Goal: Information Seeking & Learning: Compare options

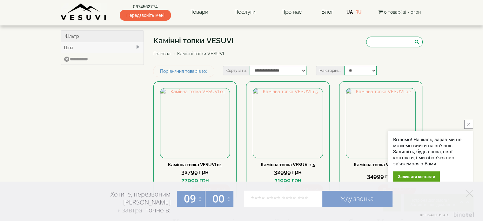
click at [158, 50] on li "Головна" at bounding box center [161, 53] width 17 height 6
click at [159, 52] on link "Головна" at bounding box center [161, 53] width 17 height 5
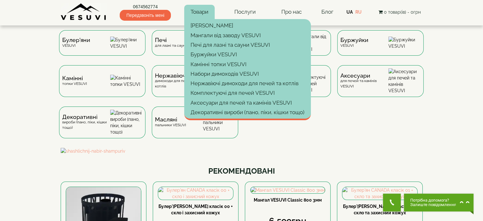
click at [202, 14] on link "Товари" at bounding box center [199, 12] width 30 height 15
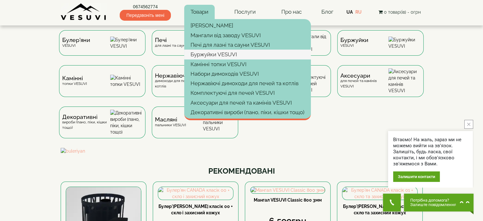
click at [215, 56] on link "Буржуйки VESUVI" at bounding box center [247, 55] width 127 height 10
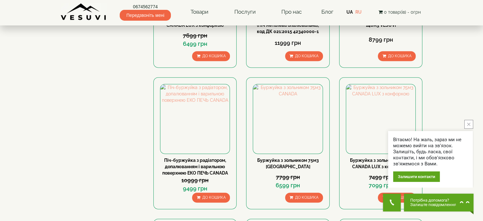
scroll to position [286, 0]
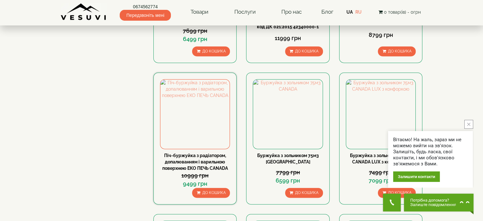
click at [196, 160] on link "Піч-буржуйка з радіатором, допалюванням і варильною поверхнею ЕКО ПЕЧЬ CANADA" at bounding box center [195, 162] width 66 height 18
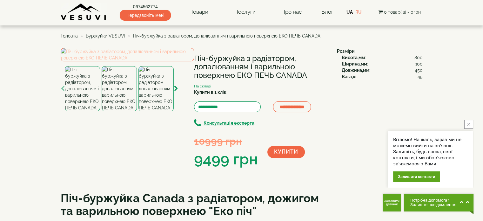
click at [115, 61] on img at bounding box center [127, 54] width 133 height 13
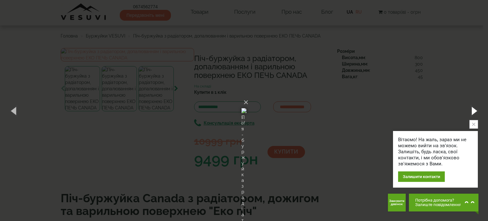
click at [468, 109] on button "button" at bounding box center [473, 110] width 29 height 35
click at [473, 109] on button "button" at bounding box center [473, 110] width 29 height 35
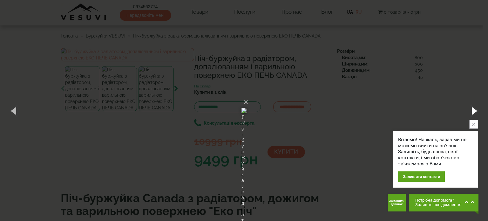
click at [473, 109] on button "button" at bounding box center [473, 110] width 29 height 35
click at [248, 95] on button "×" at bounding box center [245, 102] width 5 height 14
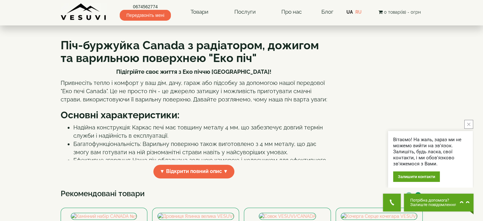
scroll to position [190, 0]
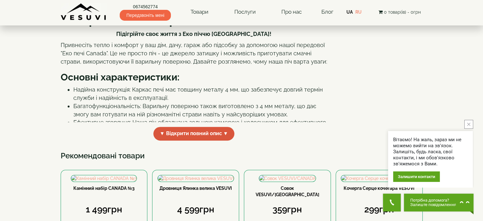
click at [195, 140] on span "▼ Відкрити повний опис ▼" at bounding box center [193, 134] width 81 height 14
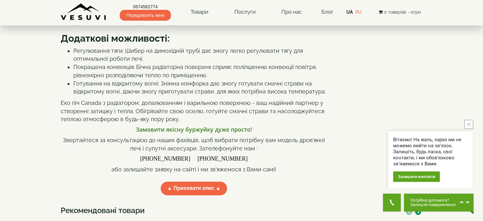
scroll to position [381, 0]
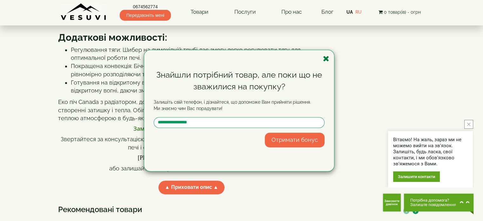
click at [326, 59] on icon "button" at bounding box center [326, 59] width 6 height 8
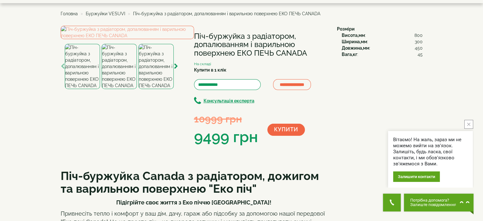
scroll to position [0, 0]
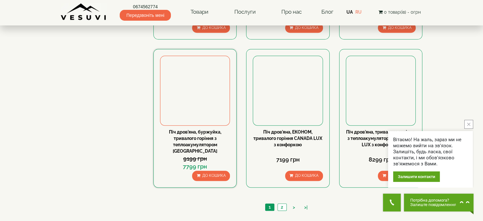
scroll to position [603, 0]
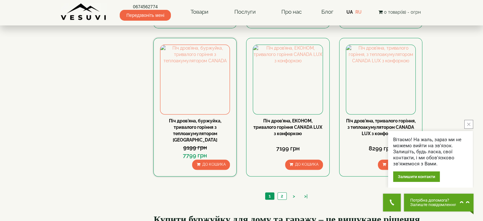
click at [203, 120] on link "Піч дров'яна, буржуйка, тривалого горіння з теплоакумулятором [GEOGRAPHIC_DATA]" at bounding box center [195, 130] width 52 height 24
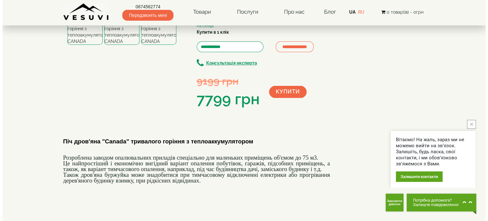
scroll to position [63, 0]
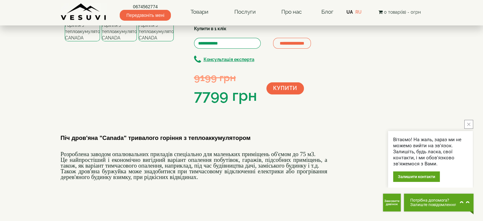
click at [156, 41] on img at bounding box center [155, 22] width 35 height 39
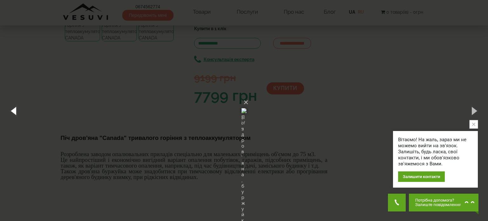
click at [11, 109] on button "button" at bounding box center [14, 110] width 29 height 35
click at [13, 109] on button "button" at bounding box center [14, 110] width 29 height 35
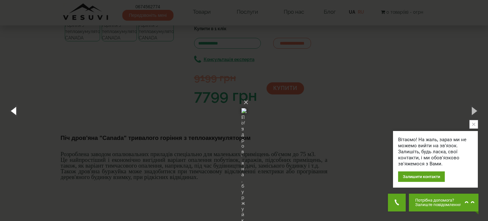
click at [13, 109] on button "button" at bounding box center [14, 110] width 29 height 35
click at [248, 95] on button "×" at bounding box center [245, 102] width 5 height 14
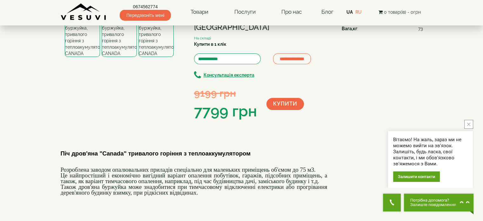
scroll to position [16, 0]
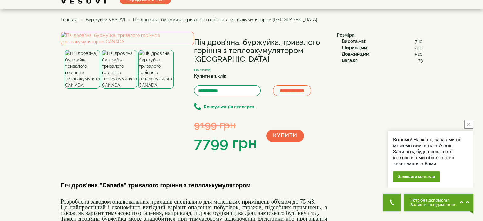
click at [79, 89] on img at bounding box center [82, 69] width 35 height 39
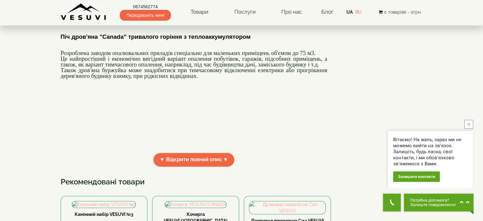
scroll to position [175, 0]
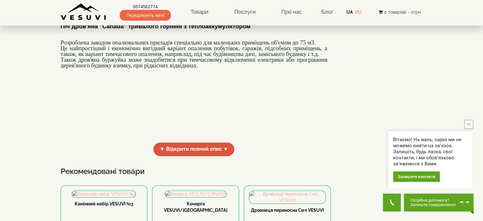
click at [180, 156] on span "▼ Відкрити повний опис ▼" at bounding box center [193, 149] width 81 height 14
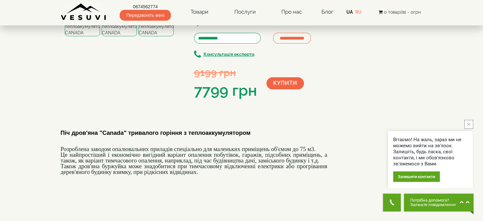
scroll to position [48, 0]
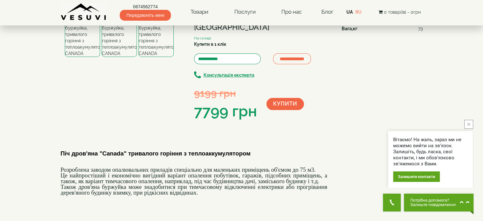
click at [111, 13] on img at bounding box center [127, 6] width 133 height 13
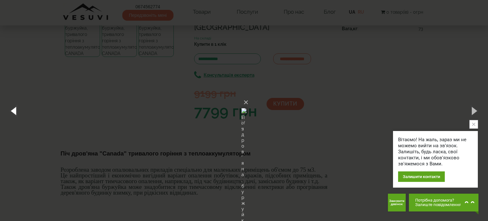
click at [15, 110] on button "button" at bounding box center [14, 110] width 29 height 35
click at [13, 110] on button "button" at bounding box center [14, 110] width 29 height 35
click at [248, 95] on button "×" at bounding box center [245, 102] width 5 height 14
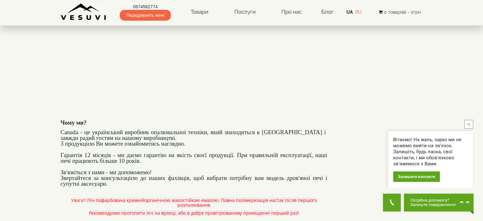
scroll to position [714, 0]
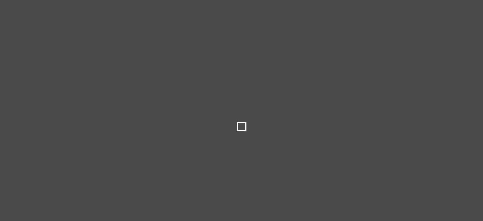
select select
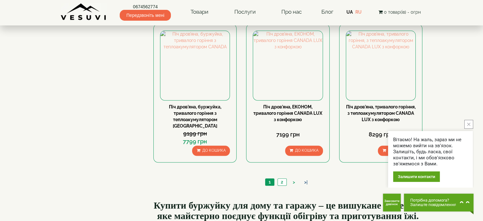
scroll to position [603, 0]
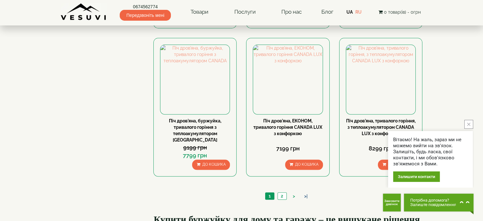
click at [306, 193] on link ">|" at bounding box center [306, 196] width 10 height 7
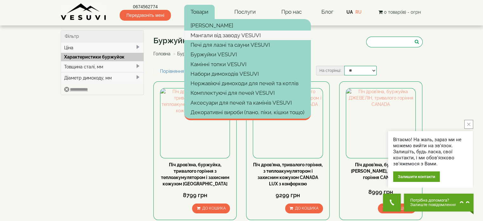
click at [204, 34] on link "Мангали від заводу VESUVI" at bounding box center [247, 35] width 127 height 10
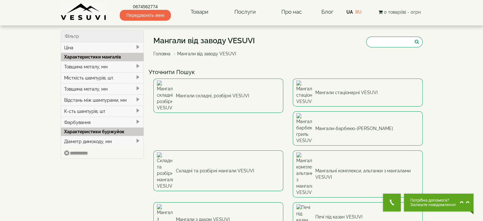
click at [199, 55] on li "Мангали від заводу VESUVI" at bounding box center [204, 53] width 64 height 6
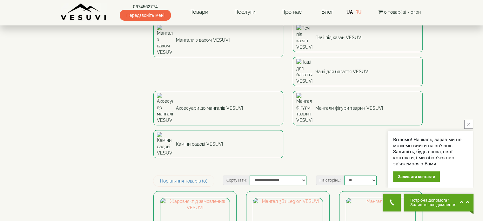
scroll to position [190, 0]
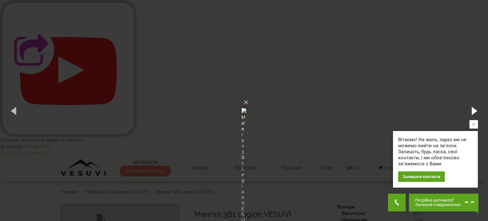
click at [475, 110] on button "button" at bounding box center [473, 110] width 29 height 35
click at [473, 110] on button "button" at bounding box center [473, 110] width 29 height 35
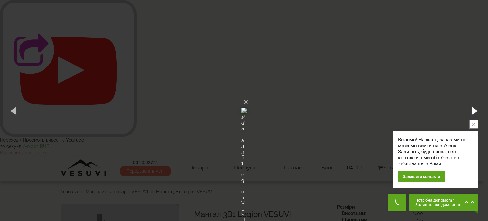
click at [473, 110] on button "button" at bounding box center [473, 110] width 29 height 35
click at [248, 95] on button "×" at bounding box center [245, 102] width 5 height 14
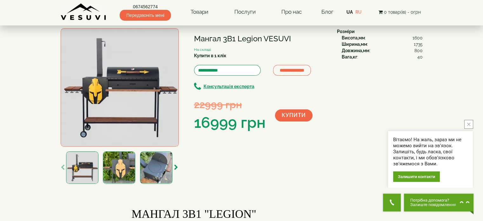
scroll to position [190, 0]
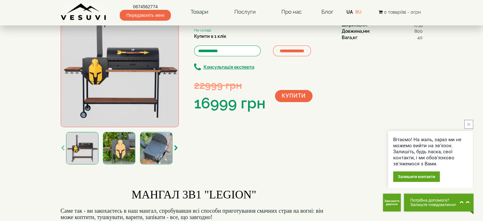
scroll to position [0, 0]
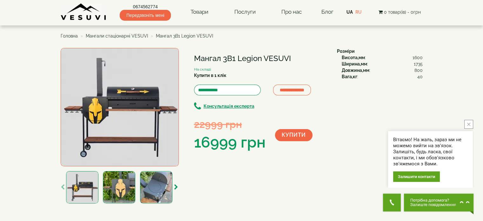
click at [132, 122] on img at bounding box center [120, 107] width 118 height 118
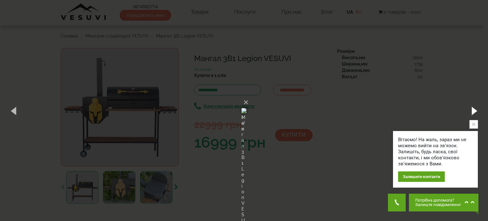
click at [473, 109] on button "button" at bounding box center [473, 110] width 29 height 35
click at [248, 95] on button "×" at bounding box center [245, 102] width 5 height 14
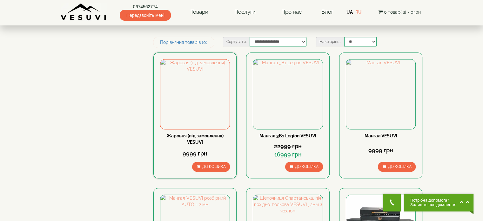
scroll to position [349, 0]
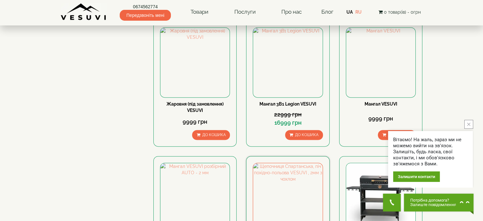
click at [275, 156] on div "Щепочниця Спартанська, піч похідно-польова VESUVI , 2мм з чохлом 699 грн До кош…" at bounding box center [287, 222] width 83 height 132
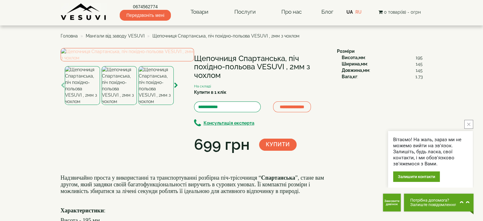
click at [133, 61] on img at bounding box center [127, 54] width 133 height 13
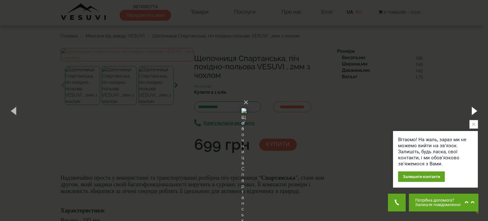
click at [475, 109] on button "button" at bounding box center [473, 110] width 29 height 35
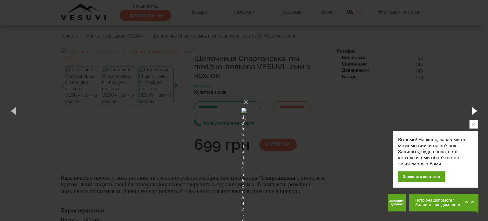
click at [475, 109] on button "button" at bounding box center [473, 110] width 29 height 35
click at [248, 95] on button "×" at bounding box center [245, 102] width 5 height 14
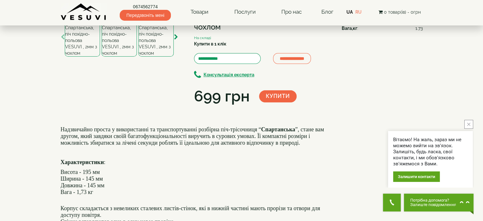
scroll to position [32, 0]
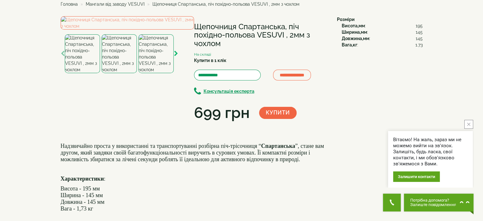
click at [174, 56] on icon "button" at bounding box center [176, 54] width 4 height 6
click at [175, 56] on icon "button" at bounding box center [176, 54] width 4 height 6
click at [156, 73] on img at bounding box center [156, 53] width 35 height 39
click at [118, 30] on img at bounding box center [127, 22] width 133 height 13
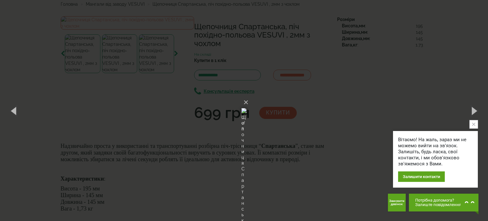
click at [116, 87] on div "× Щепочниця Спартанська, піч похідно-польова VESUVI , 2мм з чохлом 6 of 8 Loadi…" at bounding box center [244, 110] width 488 height 221
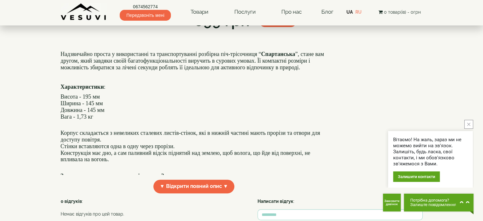
scroll to position [159, 0]
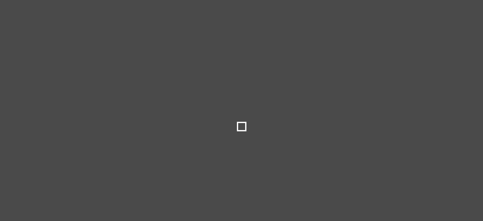
select select
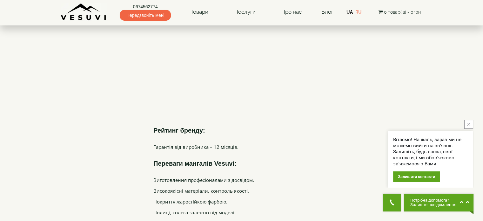
scroll to position [1587, 0]
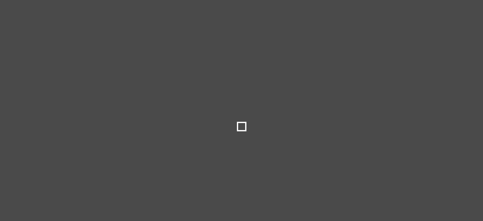
select select
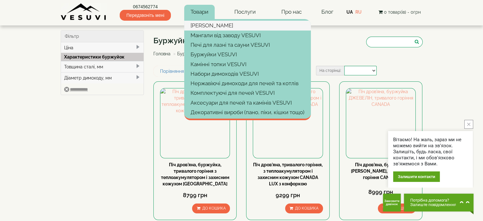
click at [201, 27] on link "[PERSON_NAME]" at bounding box center [247, 26] width 127 height 10
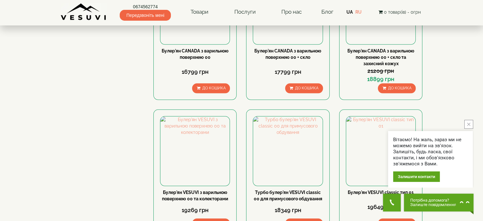
scroll to position [667, 0]
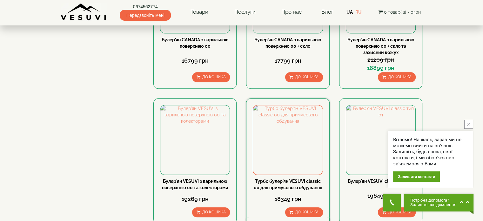
click at [285, 178] on link "Турбо булер'ян VESUVI classic 00 для примусового обдування" at bounding box center [288, 183] width 69 height 11
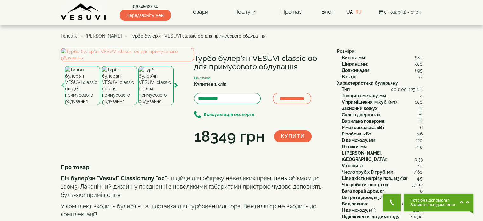
click at [84, 105] on img at bounding box center [82, 85] width 35 height 39
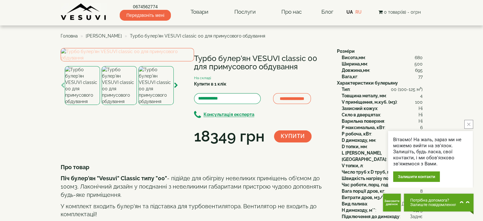
click at [127, 61] on img at bounding box center [127, 54] width 133 height 13
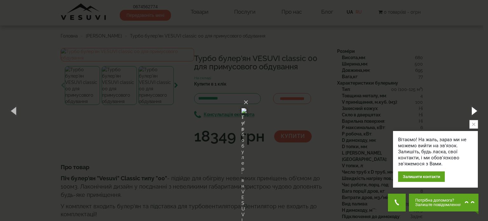
click at [475, 109] on button "button" at bounding box center [473, 110] width 29 height 35
click at [241, 95] on img at bounding box center [243, 110] width 5 height 30
click at [248, 95] on button "×" at bounding box center [245, 102] width 5 height 14
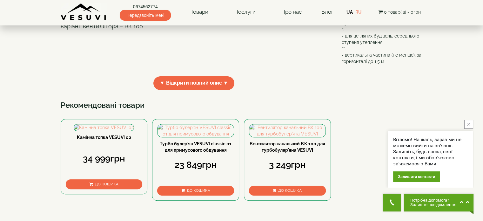
scroll to position [222, 0]
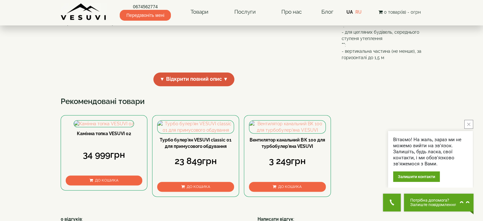
click at [188, 86] on span "▼ Відкрити повний опис ▼" at bounding box center [193, 79] width 81 height 14
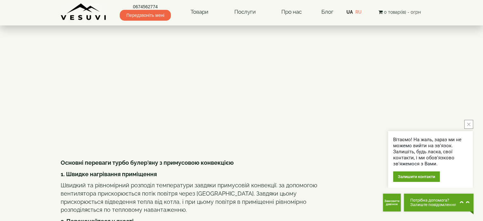
scroll to position [286, 0]
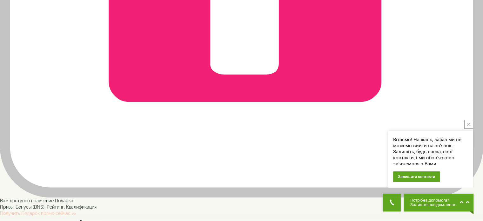
click at [76, 210] on link "Получить Подарок прямо сейчас >>" at bounding box center [38, 212] width 76 height 5
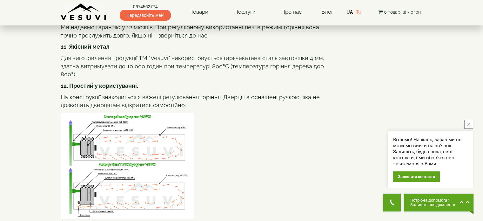
scroll to position [889, 0]
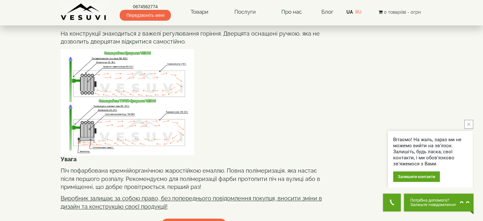
click at [149, 122] on img at bounding box center [128, 102] width 134 height 106
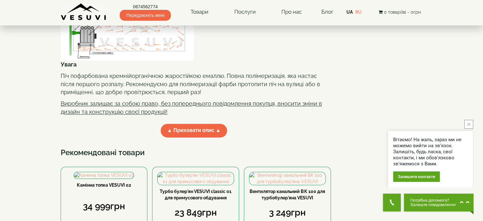
scroll to position [984, 0]
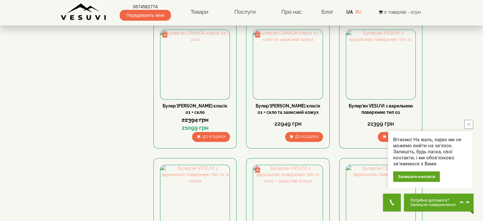
scroll to position [381, 0]
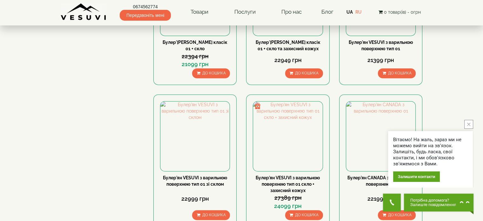
click at [469, 124] on icon "close button" at bounding box center [468, 124] width 3 height 3
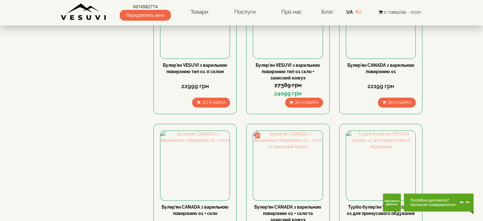
scroll to position [508, 0]
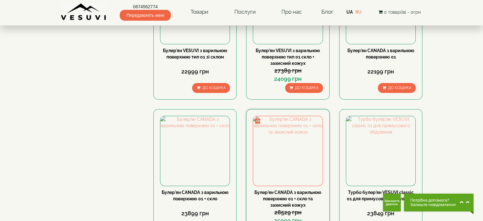
click at [282, 189] on link "Булер'ян CANADA з варильною поверхнею 01 + скло та захисний кожух" at bounding box center [287, 198] width 67 height 18
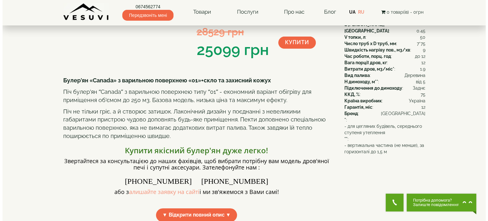
scroll to position [95, 0]
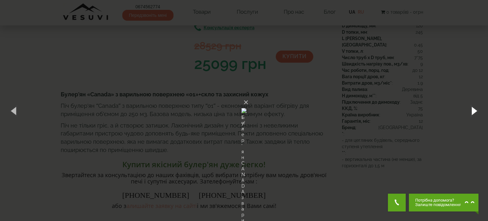
click at [473, 109] on button "button" at bounding box center [473, 110] width 29 height 35
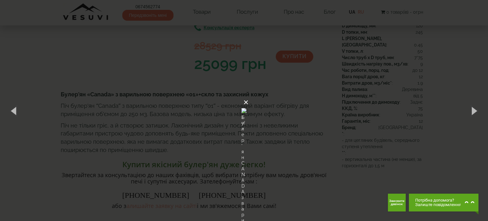
click at [248, 95] on button "×" at bounding box center [245, 102] width 5 height 14
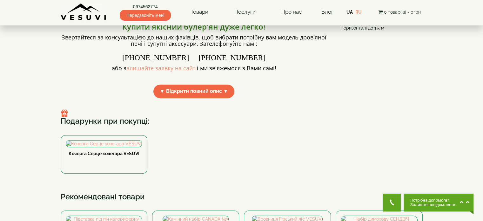
scroll to position [270, 0]
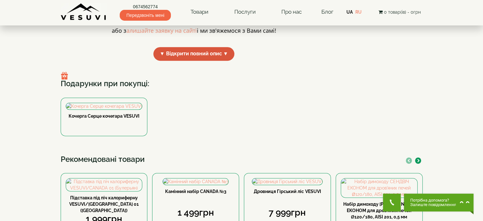
click at [196, 61] on span "▼ Відкрити повний опис ▼" at bounding box center [193, 54] width 81 height 14
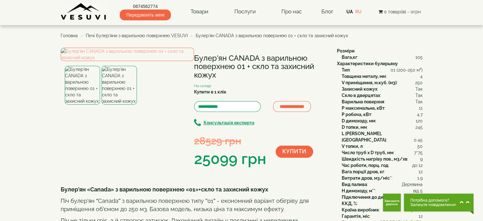
scroll to position [0, 0]
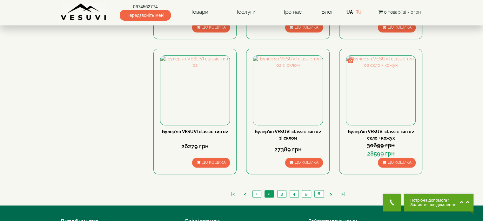
scroll to position [730, 0]
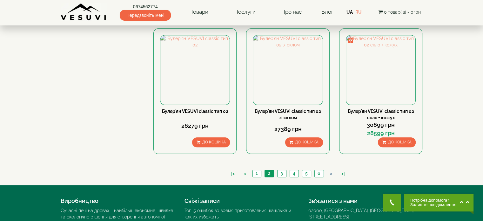
click at [330, 170] on link ">" at bounding box center [331, 173] width 9 height 7
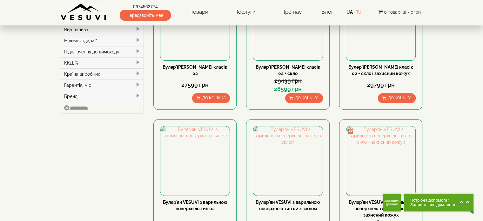
scroll to position [254, 0]
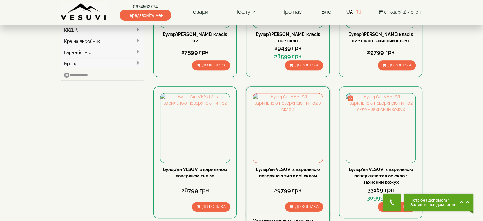
click at [295, 167] on link "Булер'ян VESUVI з варильною поверхнею тип 02 зі склом" at bounding box center [287, 172] width 64 height 11
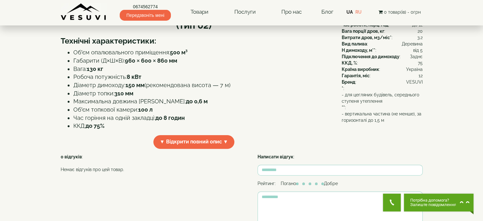
scroll to position [222, 0]
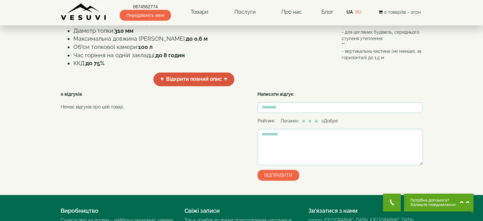
click at [205, 86] on span "▼ Відкрити повний опис ▼" at bounding box center [193, 79] width 81 height 14
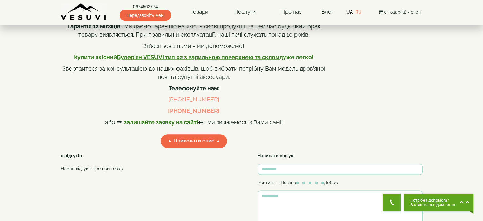
scroll to position [762, 0]
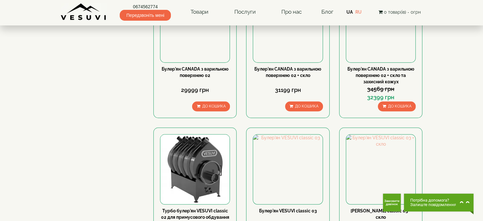
scroll to position [508, 0]
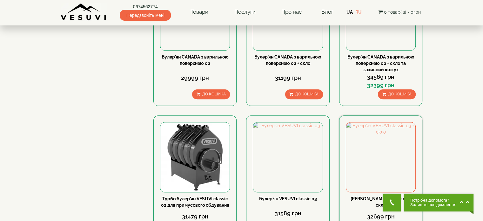
click at [382, 196] on link "Булер'ян VESUVI classic 03 + скло" at bounding box center [380, 201] width 60 height 11
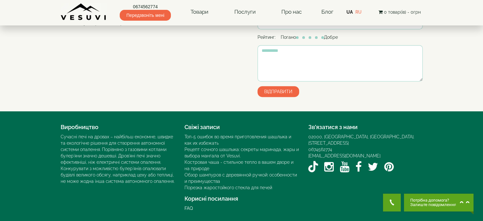
scroll to position [317, 0]
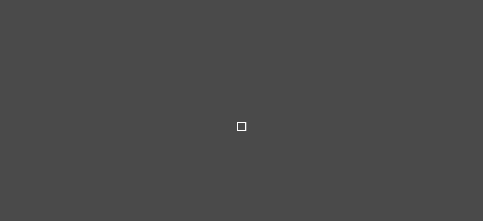
select select
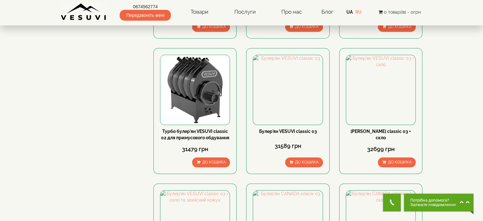
scroll to position [667, 0]
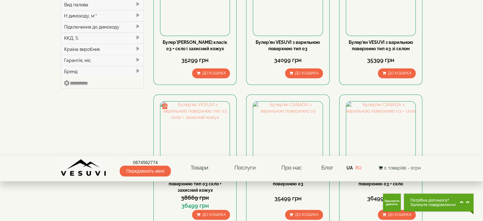
scroll to position [413, 0]
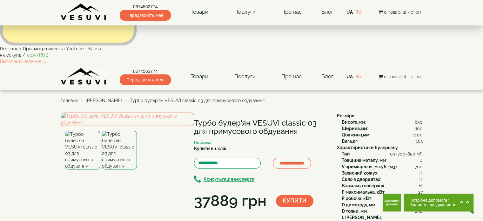
scroll to position [95, 0]
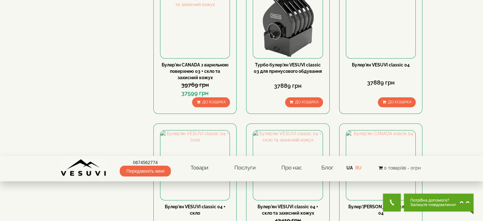
scroll to position [667, 0]
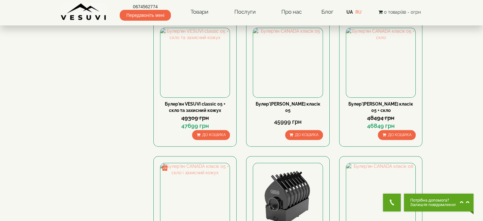
scroll to position [476, 0]
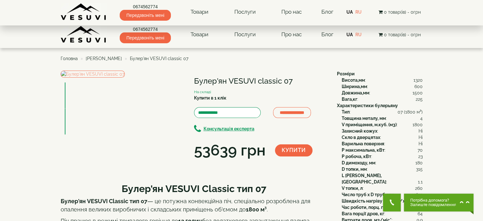
scroll to position [159, 0]
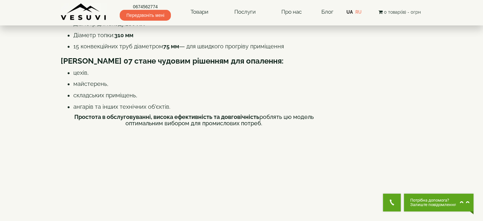
scroll to position [381, 0]
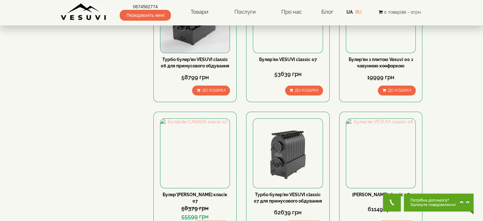
scroll to position [635, 0]
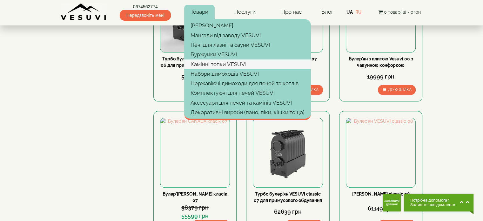
click at [212, 63] on link "Камінні топки VESUVI" at bounding box center [247, 64] width 127 height 10
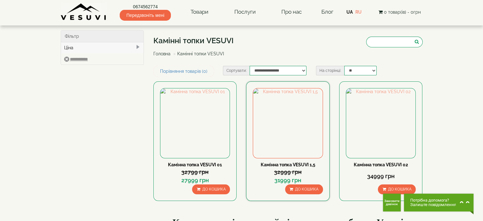
click at [292, 163] on link "Камінна топка VESUVI 1,5" at bounding box center [288, 164] width 55 height 5
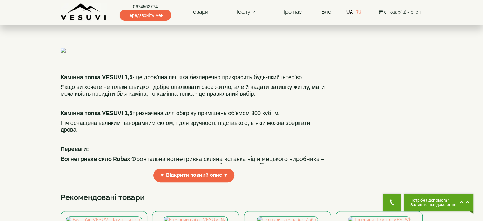
scroll to position [190, 0]
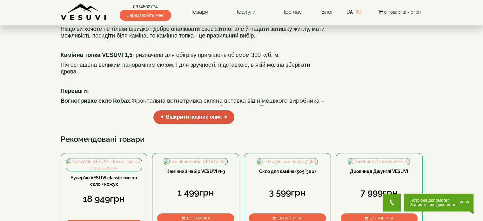
click at [216, 124] on span "▼ Відкрити повний опис ▼" at bounding box center [193, 117] width 81 height 14
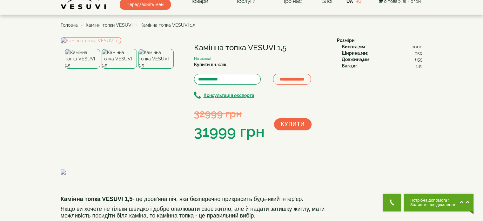
scroll to position [0, 0]
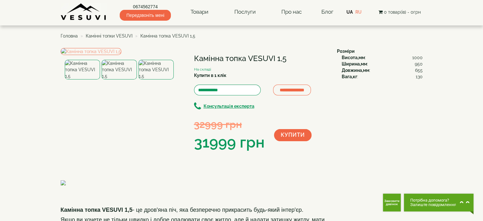
click at [117, 35] on span "Камінні топки VESUVI" at bounding box center [109, 35] width 47 height 5
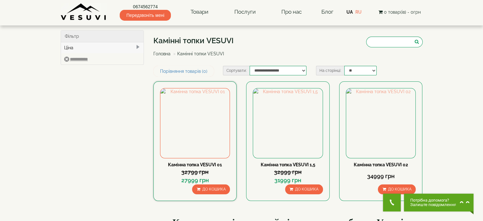
click at [201, 165] on link "Камінна топка VESUVI 01" at bounding box center [195, 164] width 54 height 5
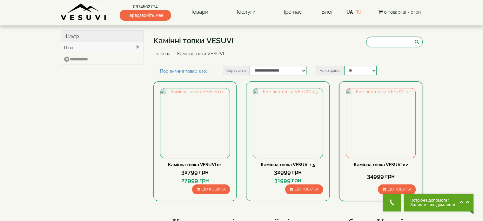
click at [388, 162] on link "Камінна топка VESUVI 02" at bounding box center [381, 164] width 54 height 5
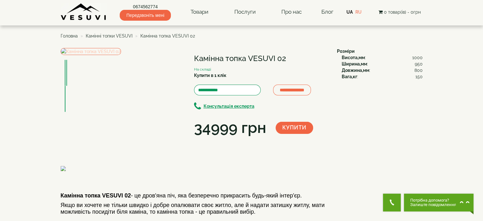
click at [121, 55] on img at bounding box center [91, 51] width 60 height 7
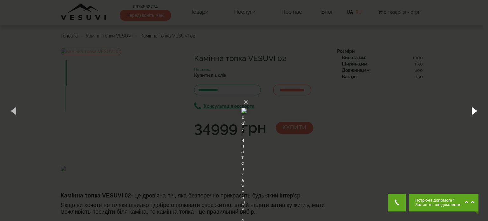
click at [475, 111] on button "button" at bounding box center [473, 110] width 29 height 35
click at [477, 109] on button "button" at bounding box center [473, 110] width 29 height 35
click at [248, 95] on button "×" at bounding box center [245, 102] width 5 height 14
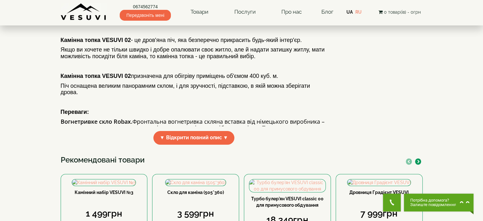
scroll to position [222, 0]
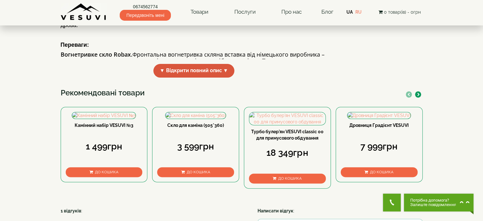
click at [177, 77] on span "▼ Відкрити повний опис ▼" at bounding box center [193, 71] width 81 height 14
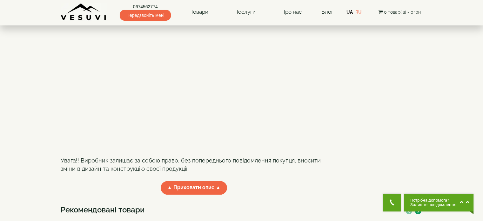
scroll to position [476, 0]
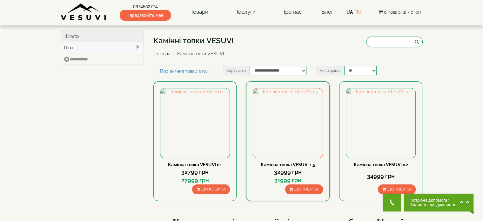
click at [291, 165] on link "Камінна топка VESUVI 1,5" at bounding box center [288, 164] width 55 height 5
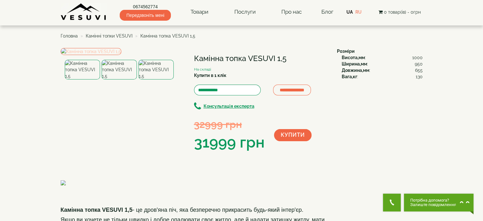
click at [121, 55] on img at bounding box center [91, 51] width 61 height 7
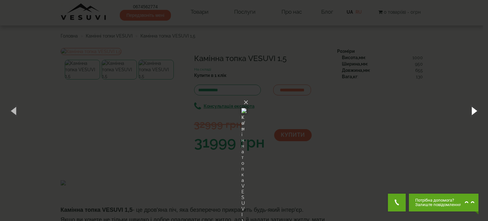
click at [474, 110] on button "button" at bounding box center [473, 110] width 29 height 35
click at [476, 113] on button "button" at bounding box center [473, 110] width 29 height 35
click at [476, 115] on button "button" at bounding box center [473, 110] width 29 height 35
click at [474, 110] on button "button" at bounding box center [473, 110] width 29 height 35
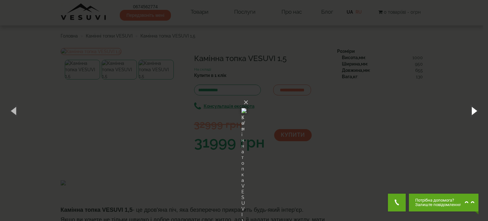
click at [475, 113] on button "button" at bounding box center [473, 110] width 29 height 35
click at [475, 105] on button "button" at bounding box center [473, 110] width 29 height 35
click at [473, 110] on button "button" at bounding box center [473, 110] width 29 height 35
click at [465, 110] on button "button" at bounding box center [473, 110] width 29 height 35
click at [468, 112] on button "button" at bounding box center [473, 110] width 29 height 35
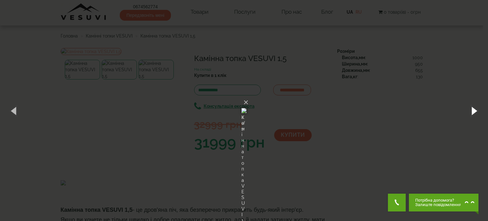
click at [468, 112] on button "button" at bounding box center [473, 110] width 29 height 35
click at [248, 95] on button "×" at bounding box center [245, 102] width 5 height 14
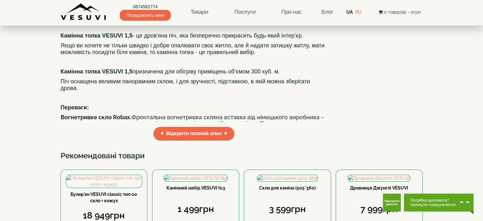
scroll to position [222, 0]
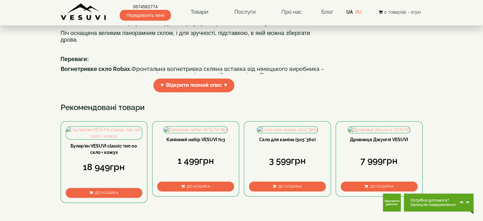
click at [213, 92] on span "▼ Відкрити повний опис ▼" at bounding box center [193, 85] width 81 height 14
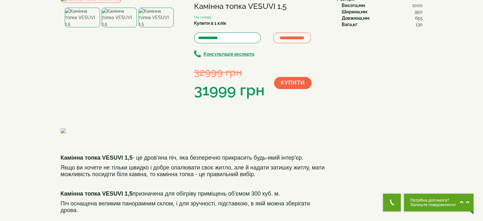
scroll to position [0, 0]
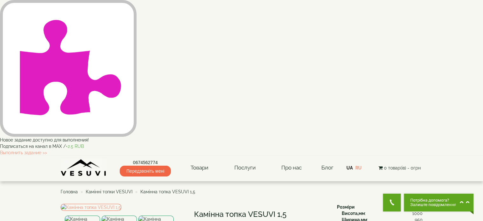
click at [108, 189] on span "Камінні топки VESUVI" at bounding box center [109, 191] width 47 height 5
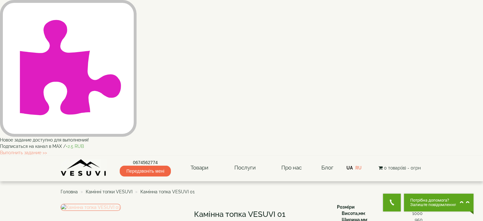
click at [121, 203] on img at bounding box center [91, 206] width 60 height 7
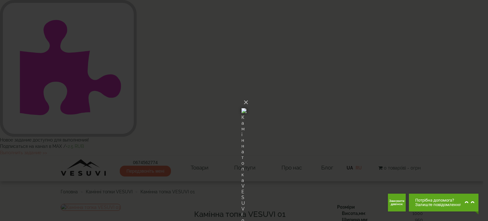
click at [246, 95] on img at bounding box center [243, 110] width 5 height 30
click at [482, 97] on div "× Камінна топка VESUVI 01 Loading..." at bounding box center [244, 110] width 488 height 221
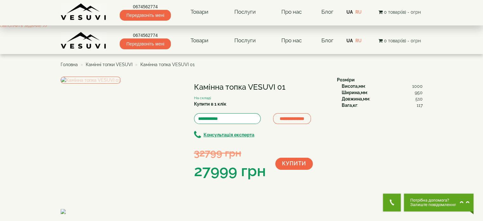
scroll to position [190, 0]
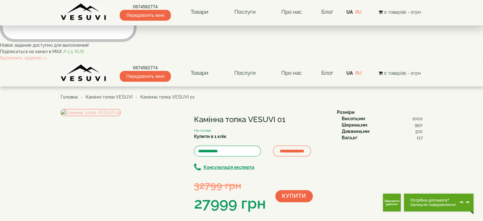
scroll to position [0, 0]
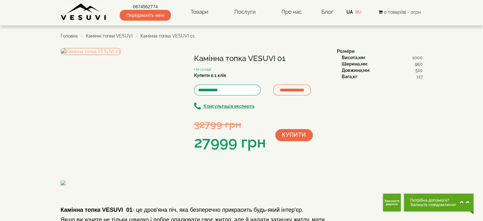
click at [100, 35] on span "Камінні топки VESUVI" at bounding box center [109, 35] width 47 height 5
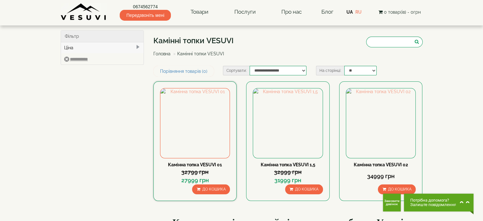
click at [198, 164] on link "Камінна топка VESUVI 01" at bounding box center [195, 164] width 54 height 5
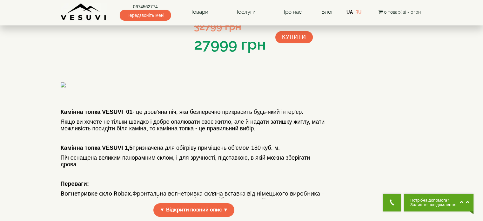
scroll to position [190, 0]
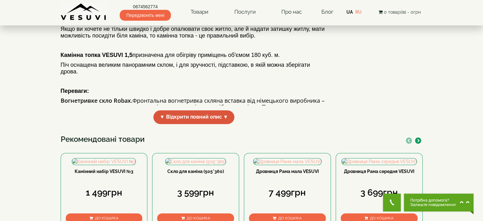
click at [206, 124] on span "▼ Відкрити повний опис ▼" at bounding box center [193, 117] width 81 height 14
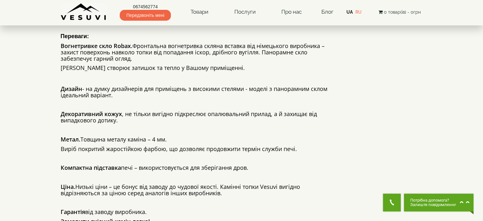
scroll to position [254, 0]
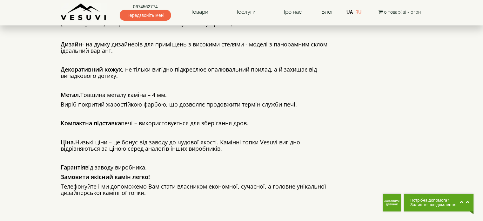
scroll to position [286, 0]
